Goal: Task Accomplishment & Management: Use online tool/utility

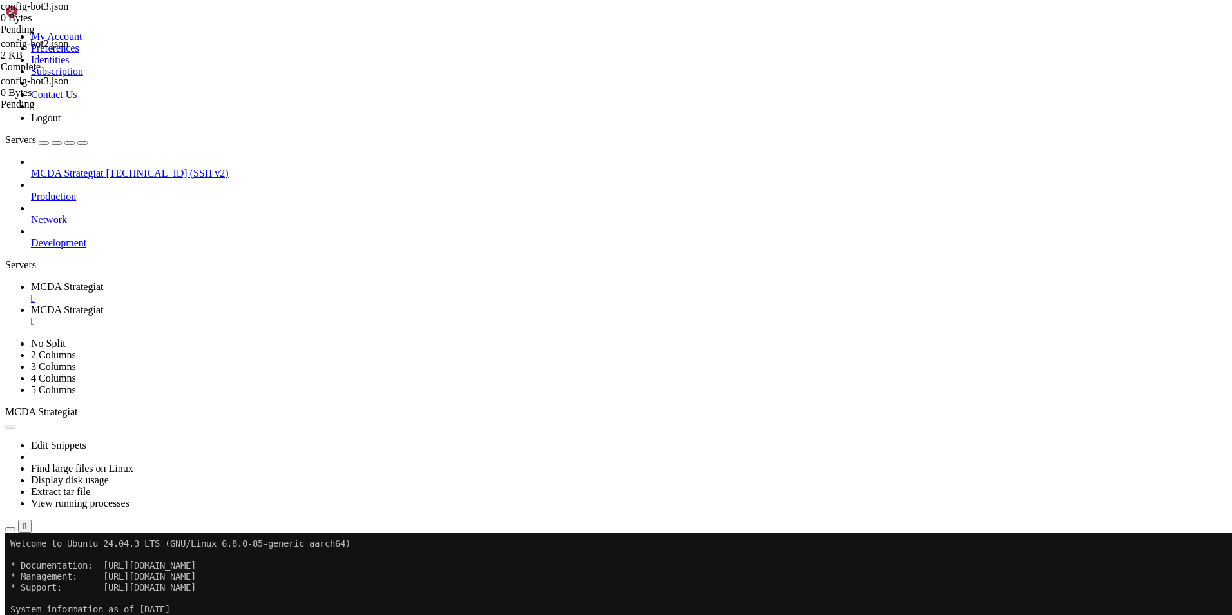
type input "/root/ft_userdata"
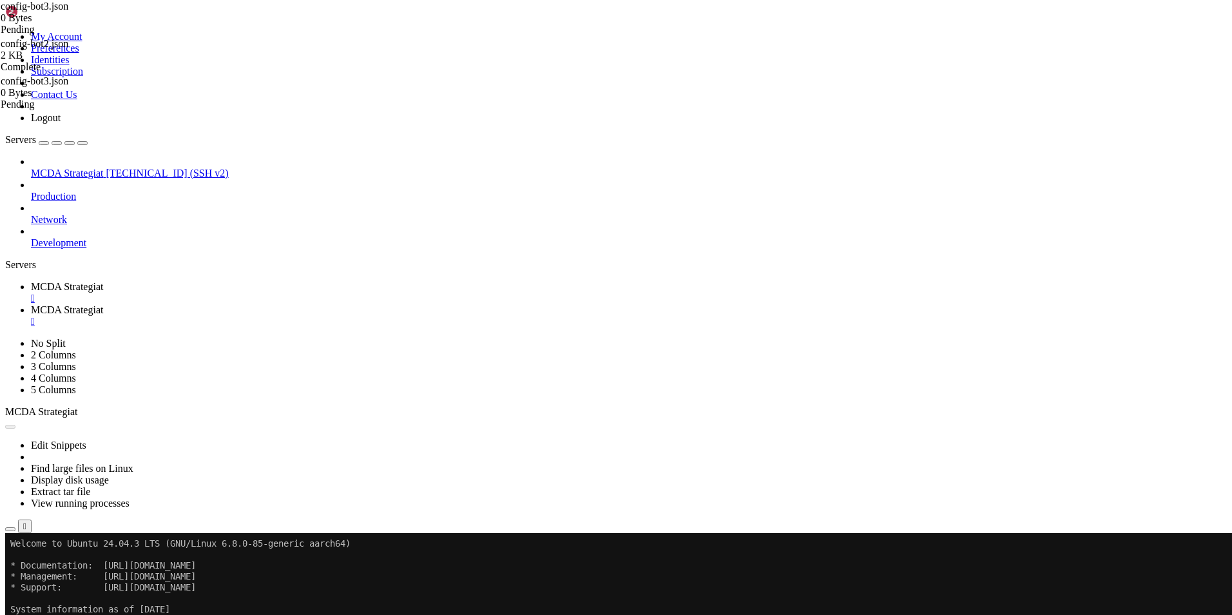
click at [376, 316] on div "" at bounding box center [629, 322] width 1196 height 12
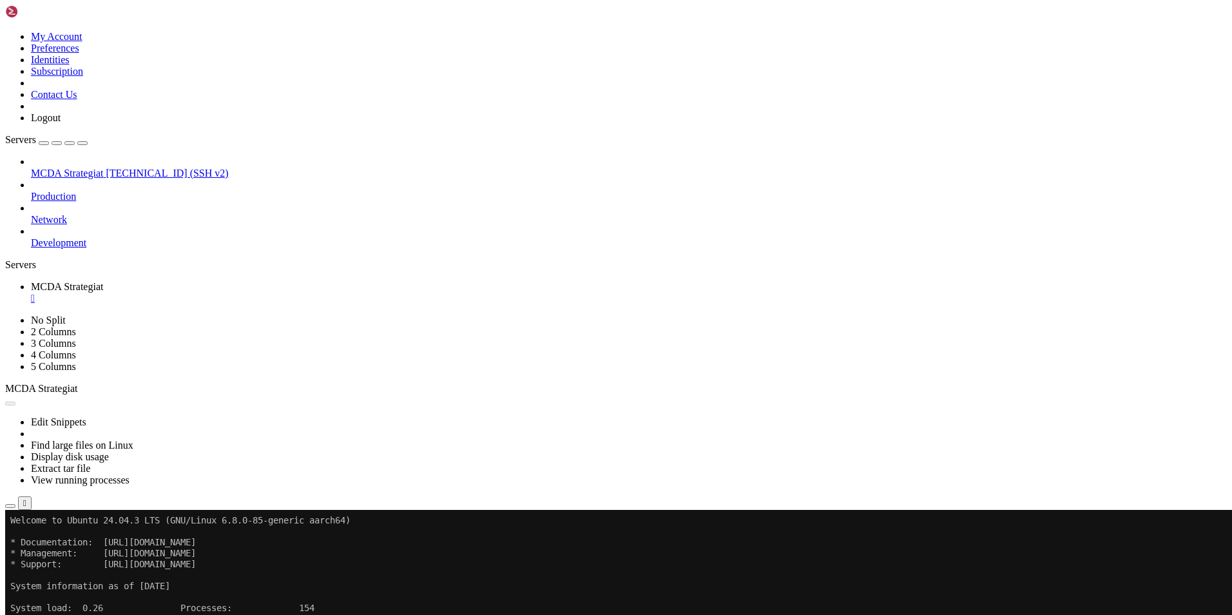
click at [57, 546] on button "Reconnect" at bounding box center [31, 553] width 52 height 14
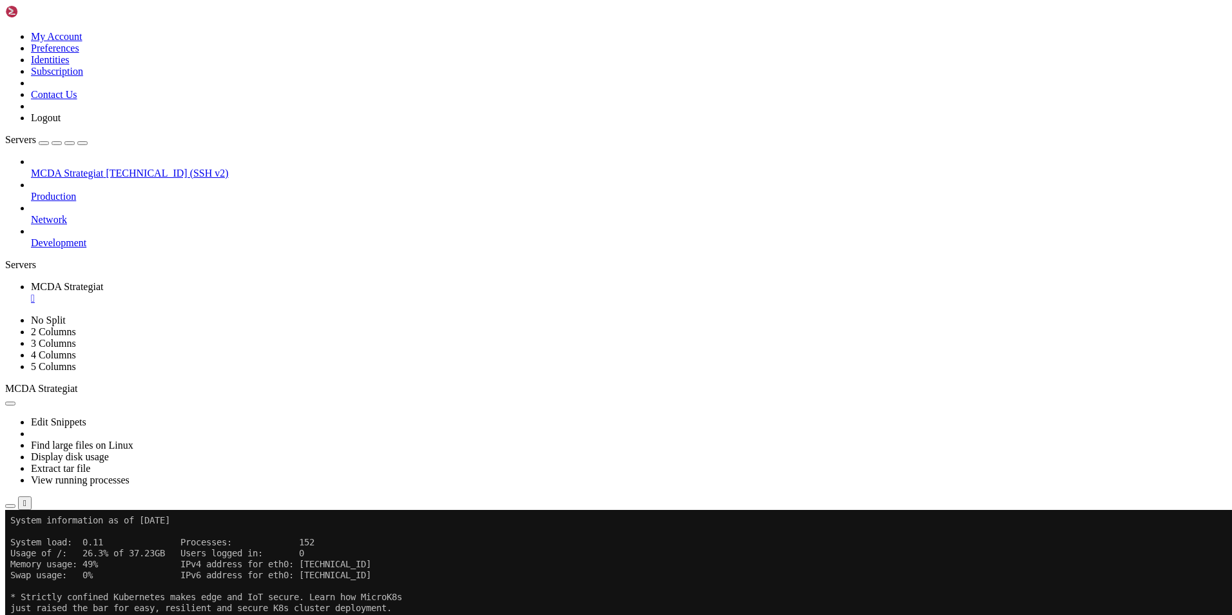
scroll to position [77, 0]
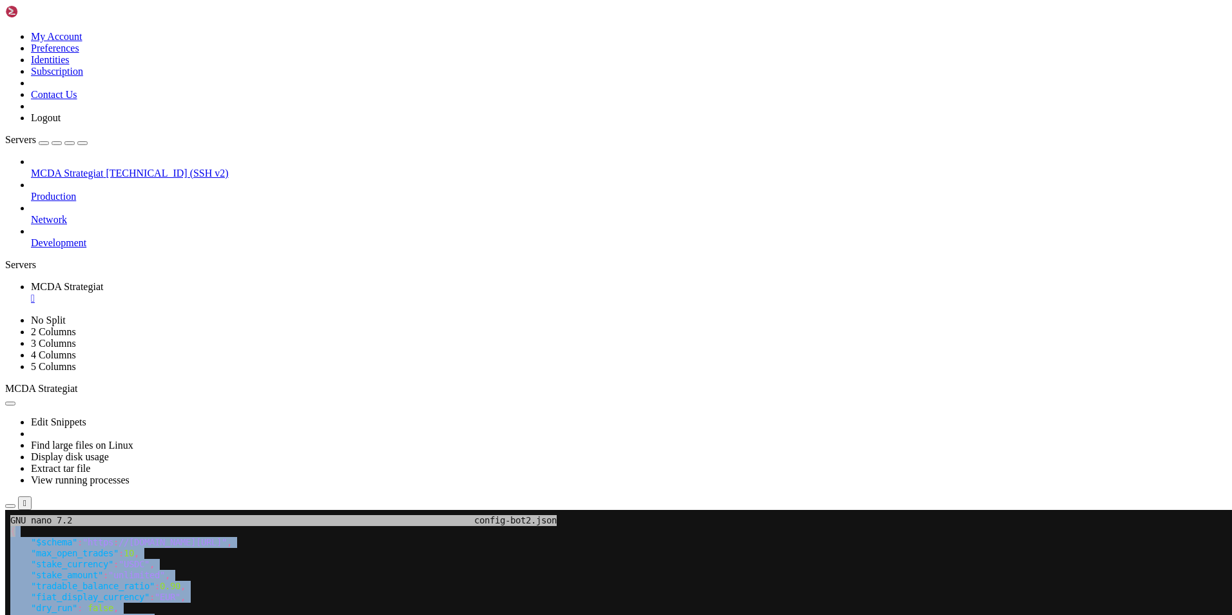
drag, startPoint x: 11, startPoint y: 532, endPoint x: 280, endPoint y: 999, distance: 538.5
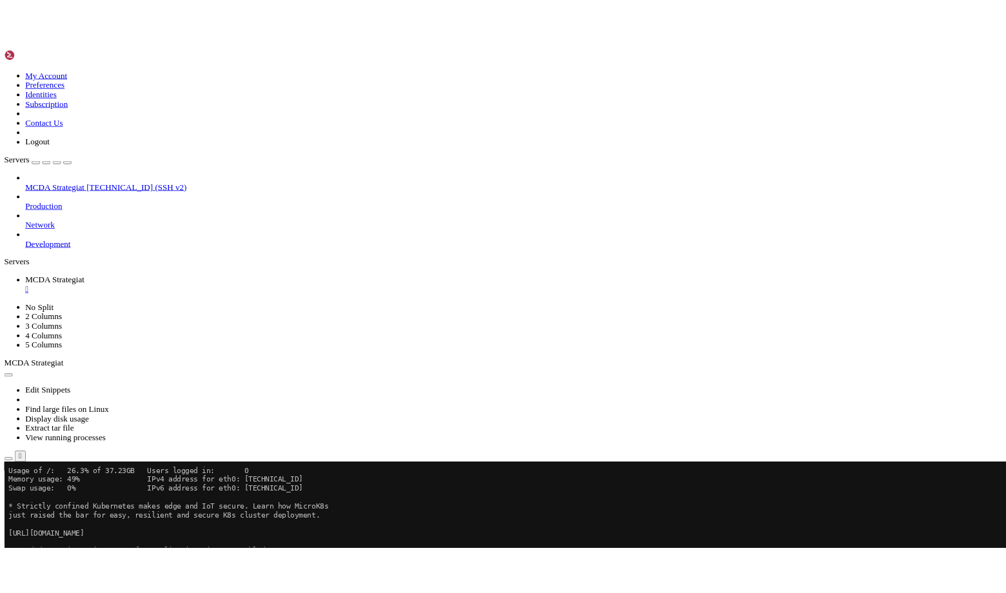
scroll to position [99, 0]
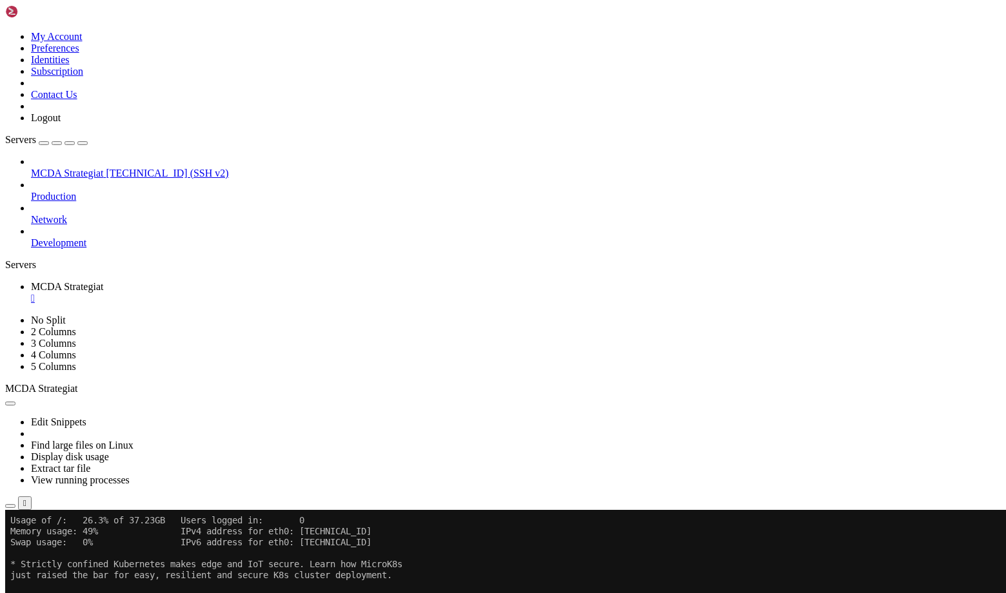
drag, startPoint x: 482, startPoint y: 893, endPoint x: 643, endPoint y: 895, distance: 161.2
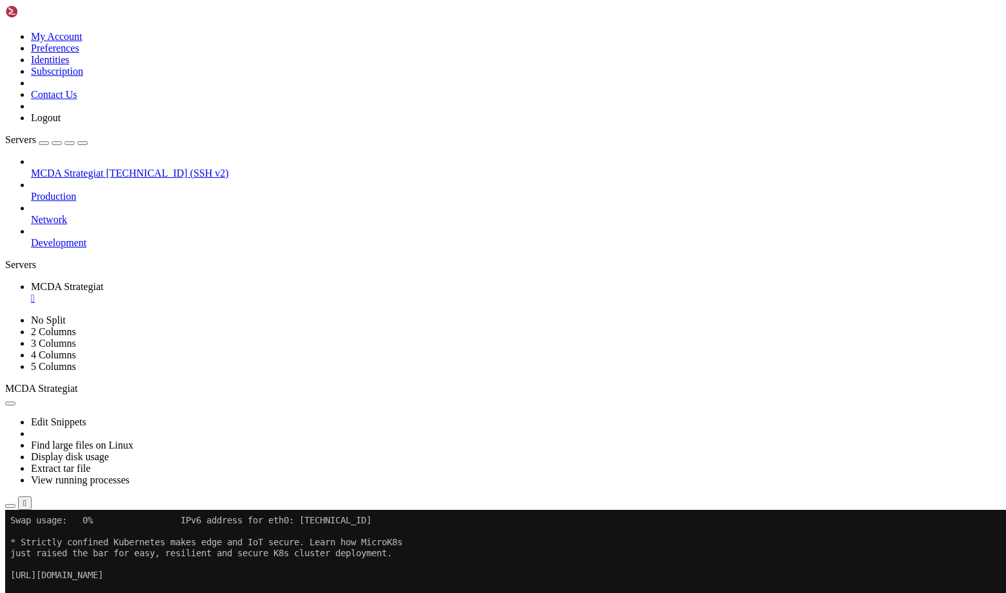
drag, startPoint x: 462, startPoint y: 1004, endPoint x: 10, endPoint y: 1002, distance: 451.2
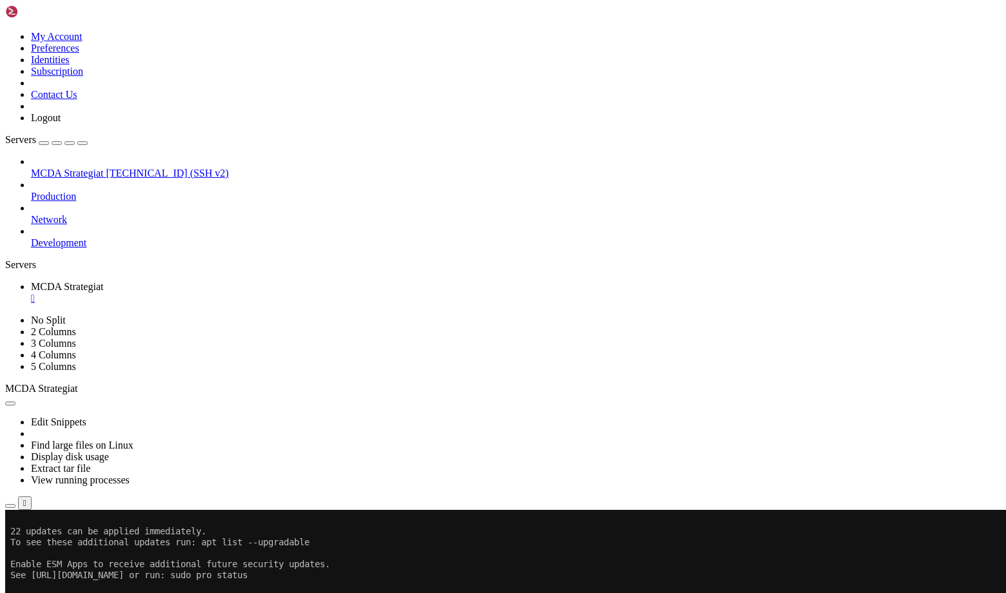
scroll to position [230, 0]
